Goal: Information Seeking & Learning: Learn about a topic

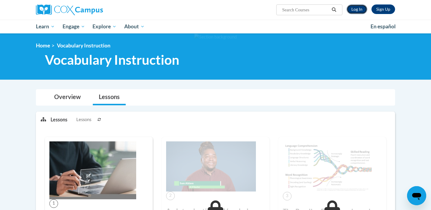
click at [355, 7] on link "Log In" at bounding box center [356, 9] width 21 height 10
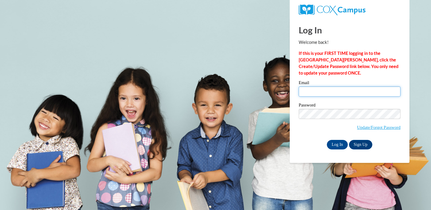
click at [310, 91] on input "Email" at bounding box center [349, 92] width 102 height 10
type input "lrenzelmann@sasd.net"
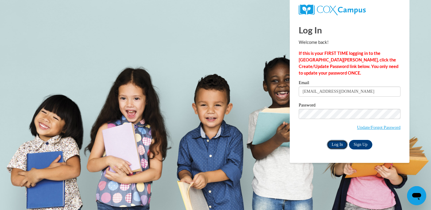
click at [335, 141] on input "Log In" at bounding box center [336, 145] width 21 height 10
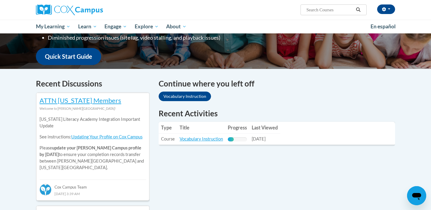
scroll to position [142, 0]
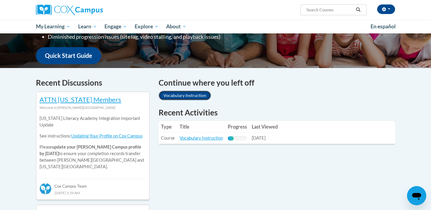
click at [201, 95] on link "Vocabulary Instruction" at bounding box center [184, 96] width 52 height 10
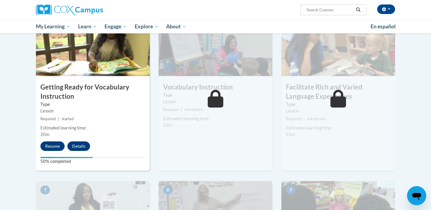
scroll to position [320, 0]
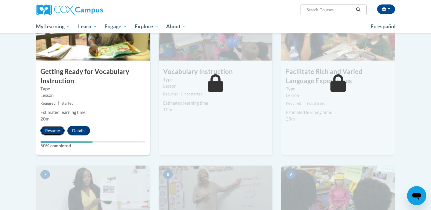
click at [55, 131] on button "Resume" at bounding box center [52, 131] width 24 height 10
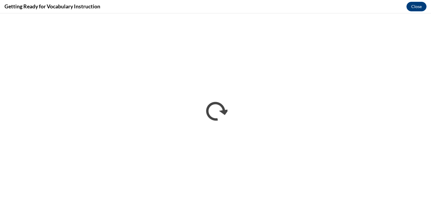
scroll to position [0, 0]
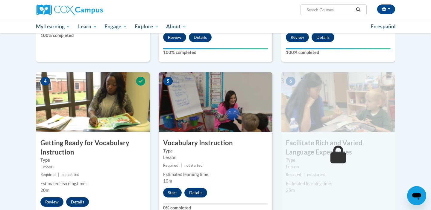
scroll to position [304, 0]
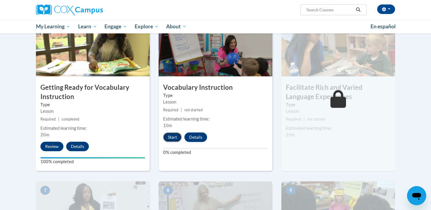
click at [172, 138] on button "Start" at bounding box center [172, 138] width 19 height 10
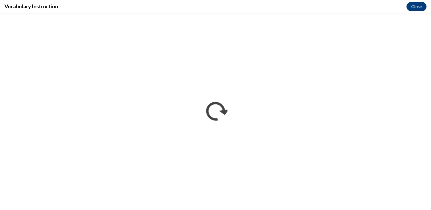
scroll to position [0, 0]
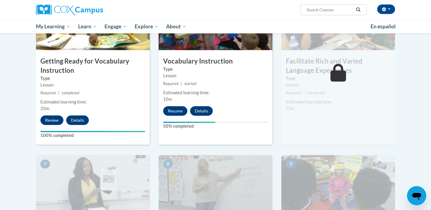
scroll to position [332, 0]
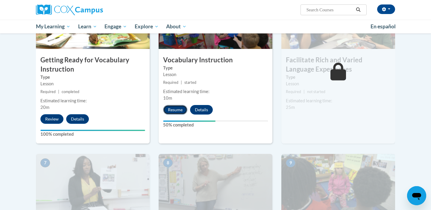
click at [175, 111] on button "Resume" at bounding box center [175, 110] width 24 height 10
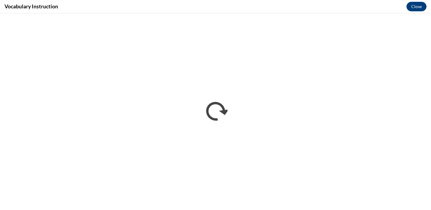
scroll to position [0, 0]
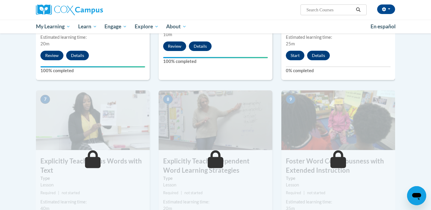
scroll to position [373, 0]
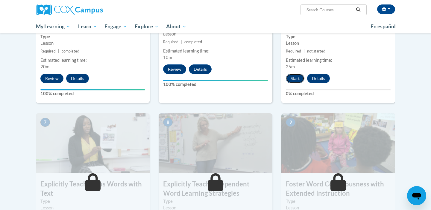
click at [292, 77] on button "Start" at bounding box center [295, 79] width 19 height 10
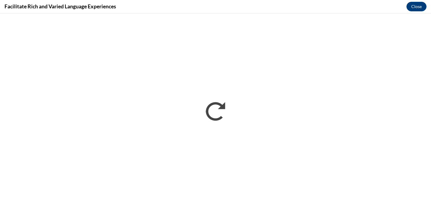
scroll to position [0, 0]
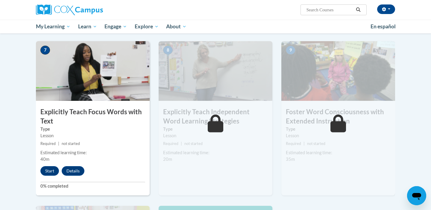
scroll to position [446, 0]
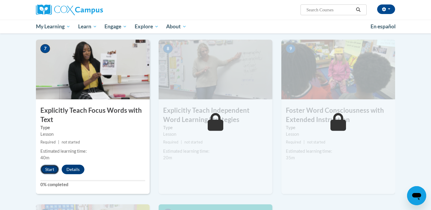
click at [53, 169] on button "Start" at bounding box center [49, 170] width 19 height 10
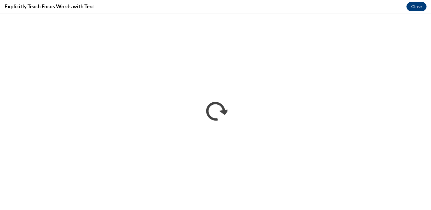
scroll to position [0, 0]
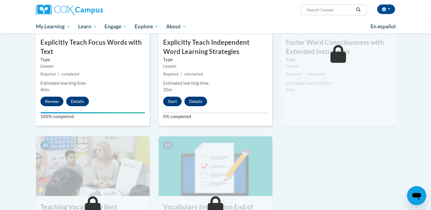
scroll to position [515, 0]
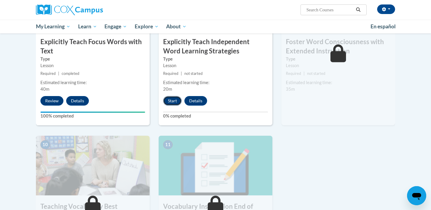
click at [168, 101] on button "Start" at bounding box center [172, 101] width 19 height 10
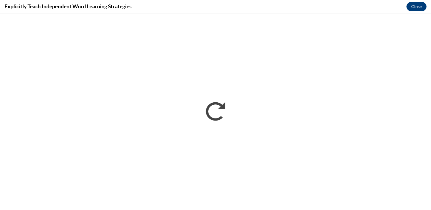
scroll to position [0, 0]
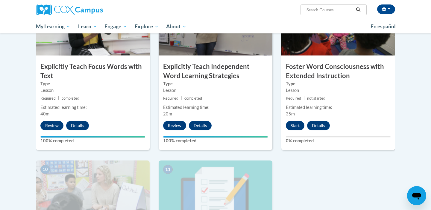
scroll to position [496, 0]
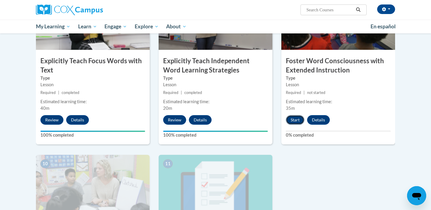
click at [295, 120] on button "Start" at bounding box center [295, 120] width 19 height 10
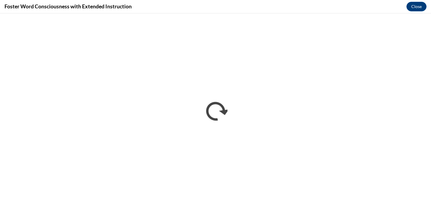
scroll to position [0, 0]
